Goal: Information Seeking & Learning: Learn about a topic

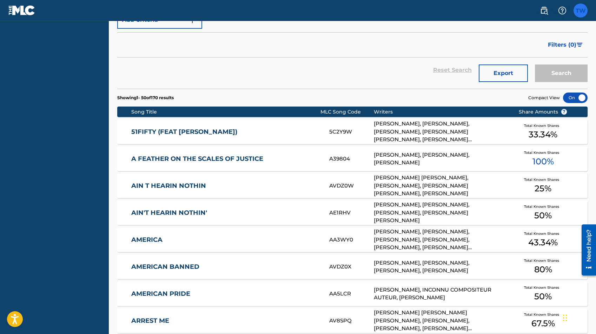
click at [586, 11] on label at bounding box center [580, 11] width 14 height 14
click at [580, 11] on input "TW [PERSON_NAME] [EMAIL_ADDRESS][DOMAIN_NAME] Notification Preferences Profile …" at bounding box center [580, 11] width 0 height 0
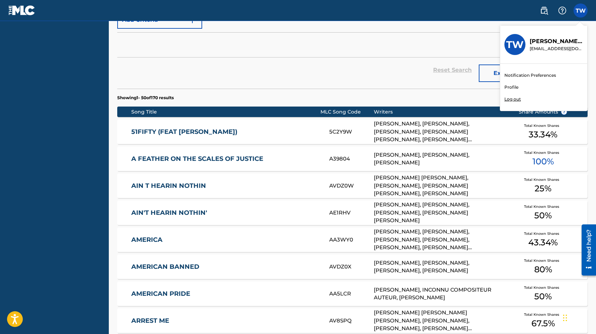
click at [510, 87] on link "Profile" at bounding box center [511, 87] width 14 height 6
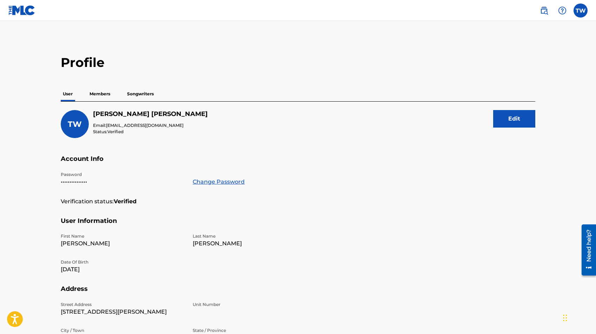
click at [154, 96] on p "Songwriters" at bounding box center [140, 94] width 31 height 15
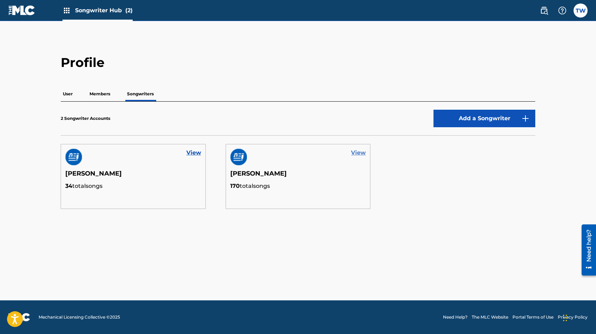
click at [360, 153] on link "View" at bounding box center [358, 153] width 15 height 8
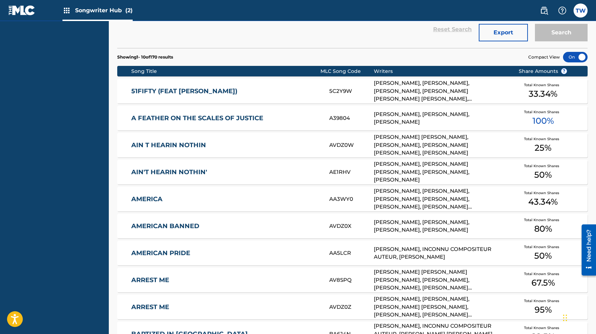
scroll to position [192, 0]
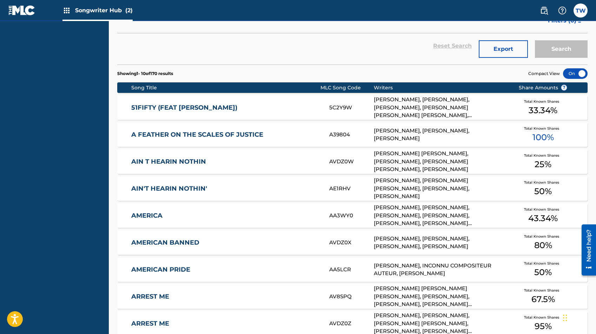
click at [200, 106] on link "51FIFTY (FEAT [PERSON_NAME])" at bounding box center [225, 108] width 188 height 8
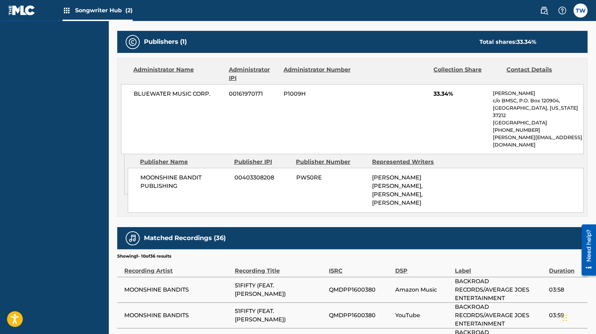
scroll to position [438, 0]
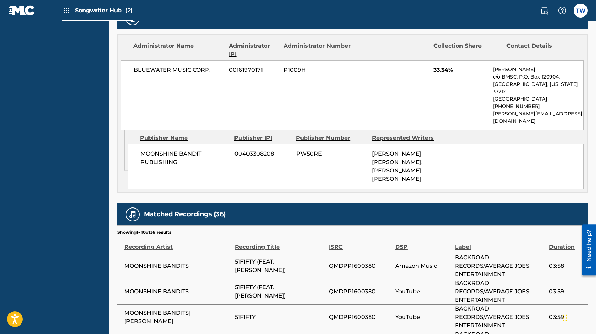
click at [321, 90] on div "BLUEWATER MUSIC CORP. 00161970171 P1009H 33.34% [PERSON_NAME] c/o BMSC, P.O. [G…" at bounding box center [352, 95] width 462 height 70
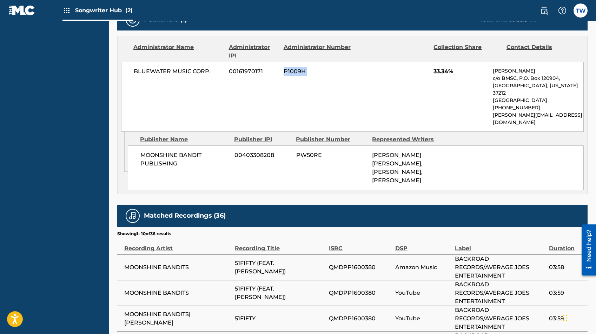
click at [321, 90] on div "BLUEWATER MUSIC CORP. 00161970171 P1009H 33.34% [PERSON_NAME] c/o BMSC, P.O. [G…" at bounding box center [352, 97] width 462 height 70
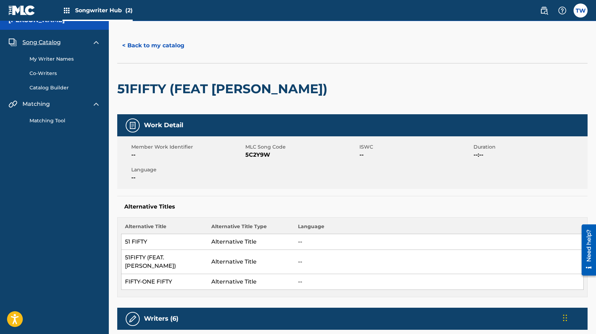
scroll to position [0, 0]
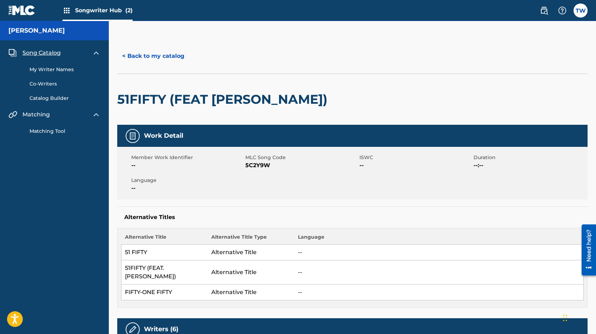
click at [50, 97] on link "Catalog Builder" at bounding box center [64, 98] width 71 height 7
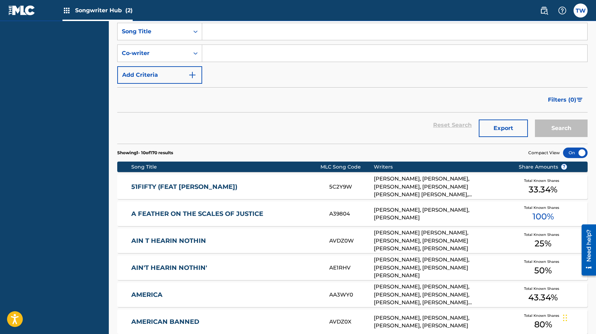
scroll to position [113, 0]
click at [351, 185] on div "5C2Y9W" at bounding box center [351, 187] width 45 height 8
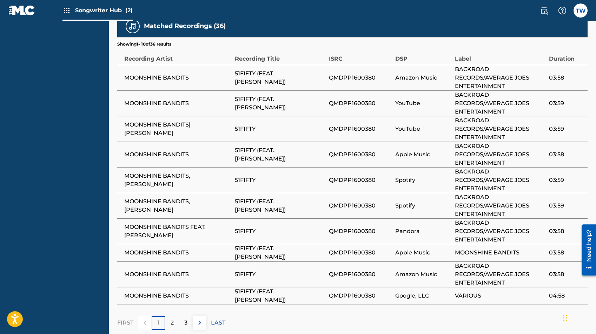
scroll to position [619, 0]
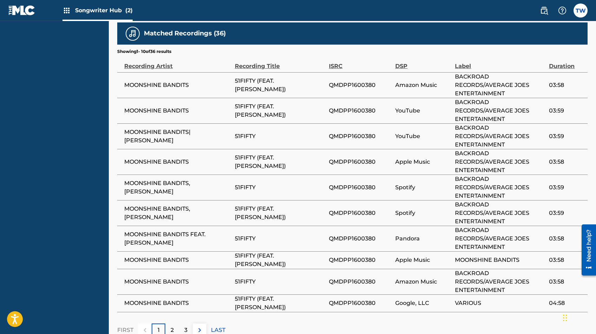
click at [439, 151] on td "Apple Music" at bounding box center [425, 162] width 60 height 26
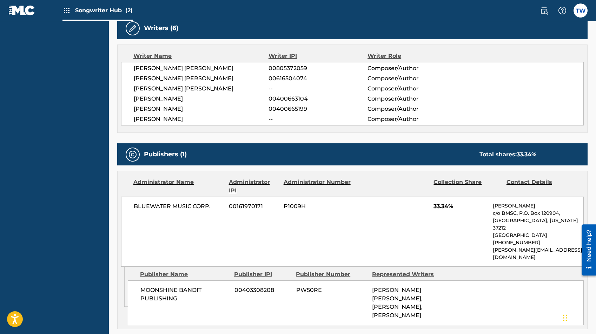
scroll to position [283, 0]
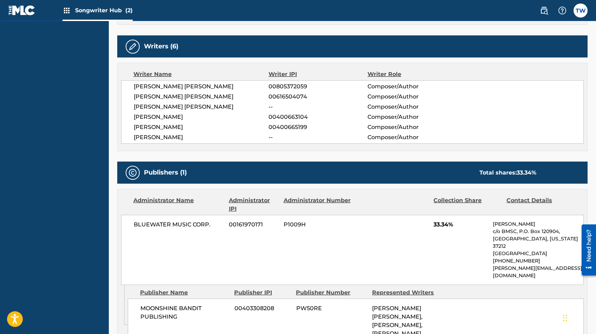
click at [515, 238] on p "[GEOGRAPHIC_DATA], [US_STATE] 37212" at bounding box center [538, 242] width 91 height 15
click at [500, 210] on div "Collection Share" at bounding box center [466, 204] width 67 height 17
drag, startPoint x: 438, startPoint y: 302, endPoint x: 436, endPoint y: 289, distance: 13.2
click at [439, 305] on div "[PERSON_NAME] [PERSON_NAME], [PERSON_NAME], [PERSON_NAME]" at bounding box center [407, 322] width 71 height 34
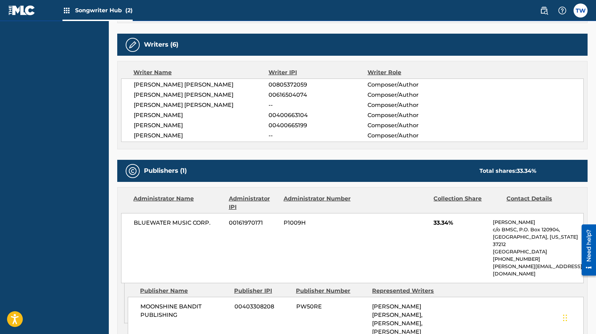
click at [231, 103] on span "[PERSON_NAME] [PERSON_NAME]" at bounding box center [201, 105] width 135 height 8
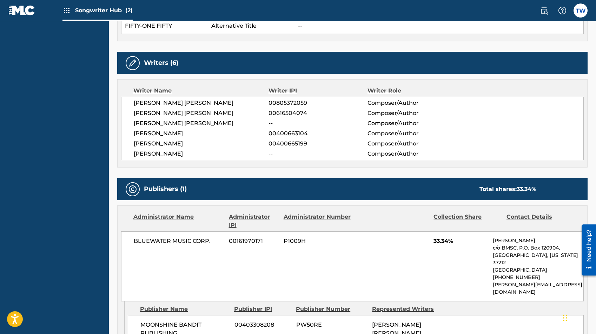
scroll to position [229, 0]
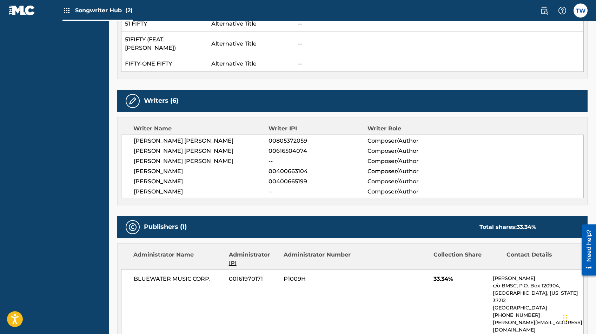
drag, startPoint x: 296, startPoint y: 189, endPoint x: 302, endPoint y: 188, distance: 6.4
click at [296, 189] on span "--" at bounding box center [317, 192] width 99 height 8
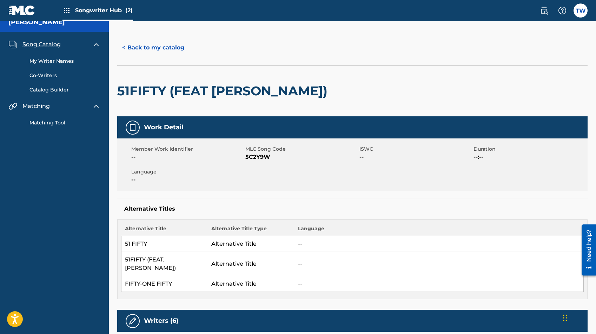
scroll to position [0, 0]
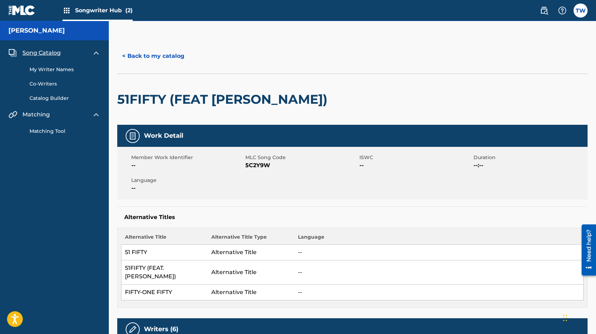
click at [141, 134] on div "Work Detail" at bounding box center [352, 136] width 470 height 22
drag, startPoint x: 141, startPoint y: 134, endPoint x: 184, endPoint y: 104, distance: 52.0
click at [155, 126] on div "Work Detail" at bounding box center [352, 136] width 470 height 22
drag, startPoint x: 184, startPoint y: 104, endPoint x: 176, endPoint y: 94, distance: 12.6
click at [184, 104] on h2 "51FIFTY (FEAT [PERSON_NAME])" at bounding box center [224, 100] width 214 height 16
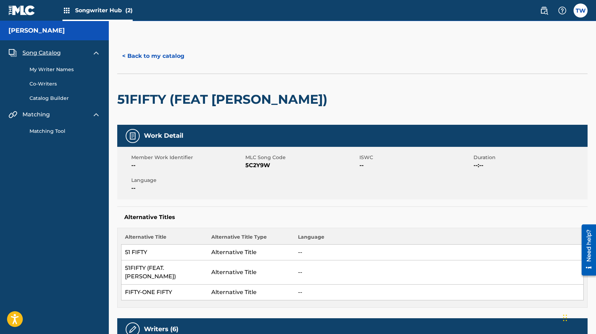
drag, startPoint x: 450, startPoint y: 78, endPoint x: 564, endPoint y: 153, distance: 136.1
click at [455, 80] on div "51FIFTY (FEAT [PERSON_NAME])" at bounding box center [352, 99] width 470 height 51
click at [48, 115] on span "Matching" at bounding box center [35, 115] width 27 height 8
click at [46, 53] on span "Song Catalog" at bounding box center [41, 53] width 38 height 8
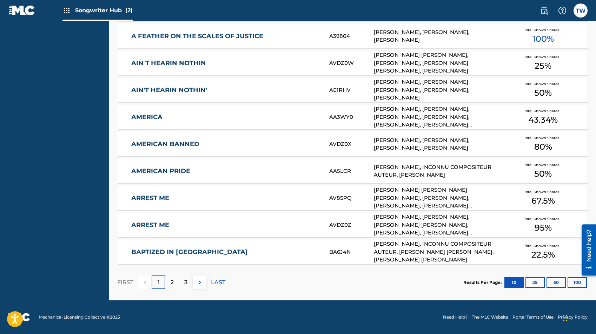
scroll to position [289, 0]
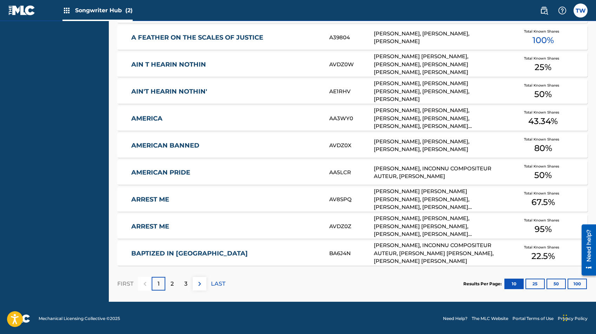
drag, startPoint x: 305, startPoint y: 278, endPoint x: 235, endPoint y: 175, distance: 124.6
click at [305, 278] on section "FIRST 1 2 3 LAST Results Per Page: 10 25 50 100" at bounding box center [352, 284] width 470 height 36
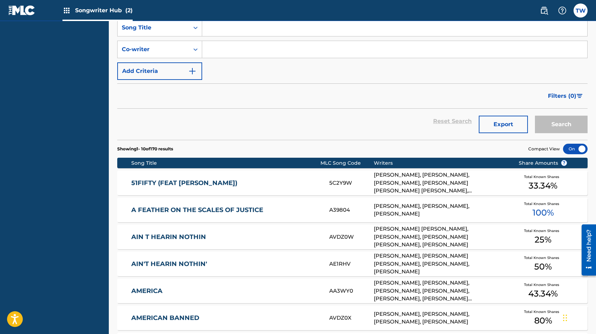
scroll to position [0, 0]
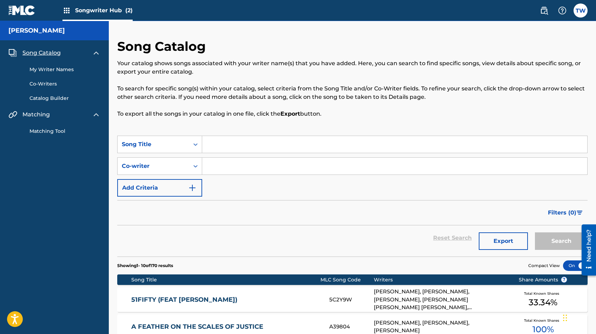
click at [63, 6] on div "Songwriter Hub (2)" at bounding box center [97, 10] width 70 height 21
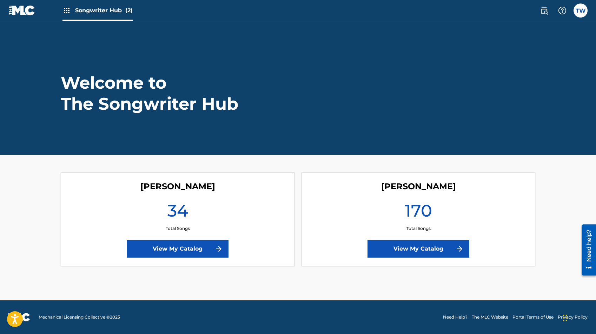
click at [376, 55] on header "Welcome to The Songwriter Hub" at bounding box center [298, 88] width 596 height 134
click at [402, 268] on main "Welcome to The Songwriter Hub [PERSON_NAME] 34 Total Songs View My Catalog [PER…" at bounding box center [298, 161] width 596 height 280
click at [579, 11] on label at bounding box center [580, 11] width 14 height 14
click at [580, 11] on input "TW [PERSON_NAME] [EMAIL_ADDRESS][DOMAIN_NAME] Notification Preferences Profile …" at bounding box center [580, 11] width 0 height 0
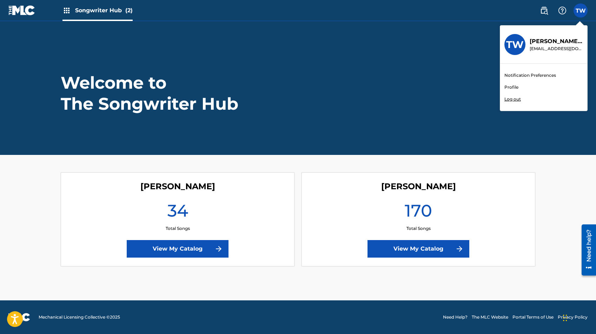
click at [507, 91] on div "Notification Preferences Profile Log out" at bounding box center [543, 87] width 87 height 47
click at [580, 11] on input "TW [PERSON_NAME] [EMAIL_ADDRESS][DOMAIN_NAME] Notification Preferences Profile …" at bounding box center [580, 11] width 0 height 0
drag, startPoint x: 507, startPoint y: 91, endPoint x: 510, endPoint y: 88, distance: 3.7
click at [507, 90] on div "Notification Preferences Profile Log out" at bounding box center [543, 87] width 87 height 47
click at [580, 11] on input "TW [PERSON_NAME] [EMAIL_ADDRESS][DOMAIN_NAME] Notification Preferences Profile …" at bounding box center [580, 11] width 0 height 0
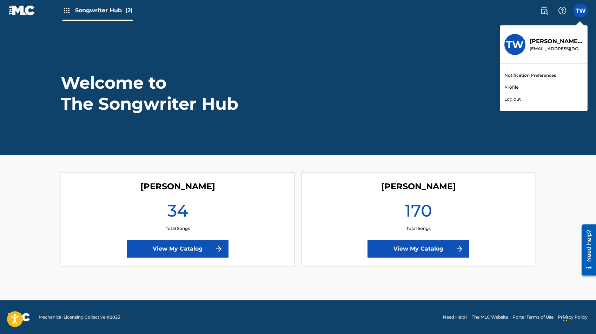
click at [510, 88] on link "Profile" at bounding box center [511, 87] width 14 height 6
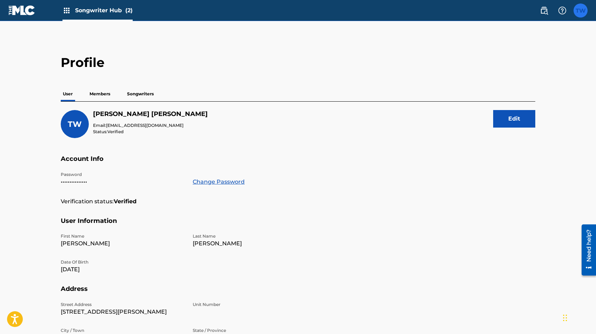
scroll to position [0, 0]
click at [101, 93] on p "Members" at bounding box center [99, 93] width 25 height 15
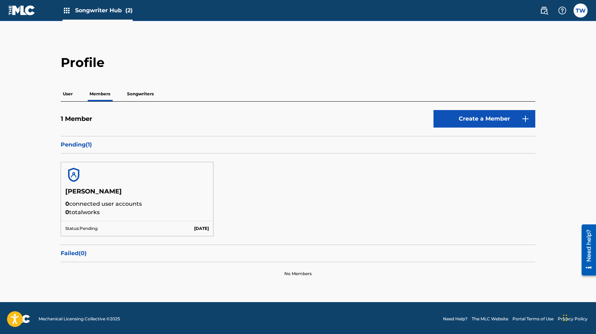
click at [103, 206] on p "0 connected user accounts" at bounding box center [137, 204] width 144 height 8
drag, startPoint x: 113, startPoint y: 192, endPoint x: 117, endPoint y: 193, distance: 4.7
click at [115, 192] on h5 "[PERSON_NAME]" at bounding box center [137, 194] width 144 height 12
click at [64, 11] on img at bounding box center [66, 10] width 8 height 8
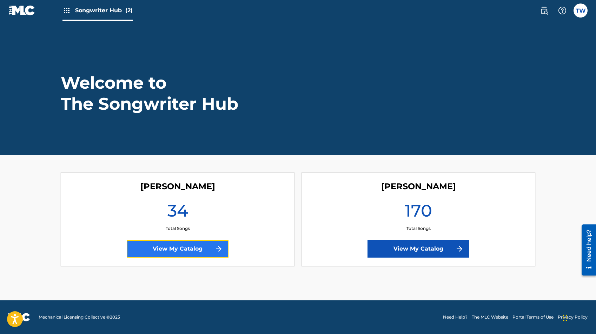
click at [185, 250] on link "View My Catalog" at bounding box center [178, 249] width 102 height 18
